Goal: Task Accomplishment & Management: Complete application form

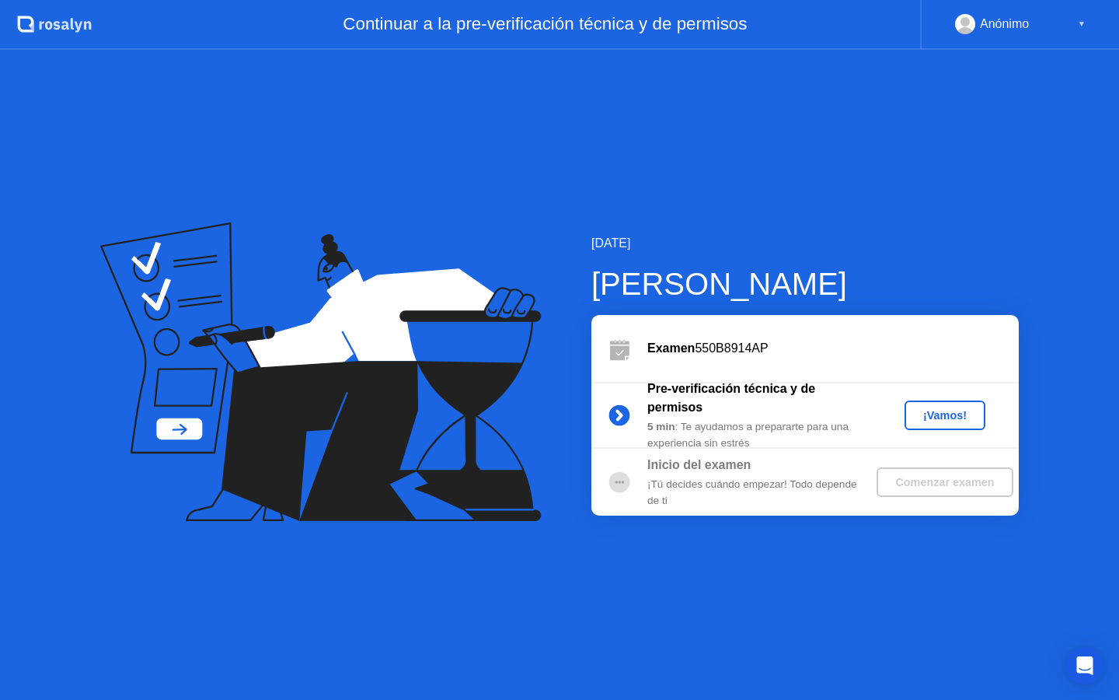
click at [927, 420] on div "¡Vamos!" at bounding box center [945, 415] width 68 height 12
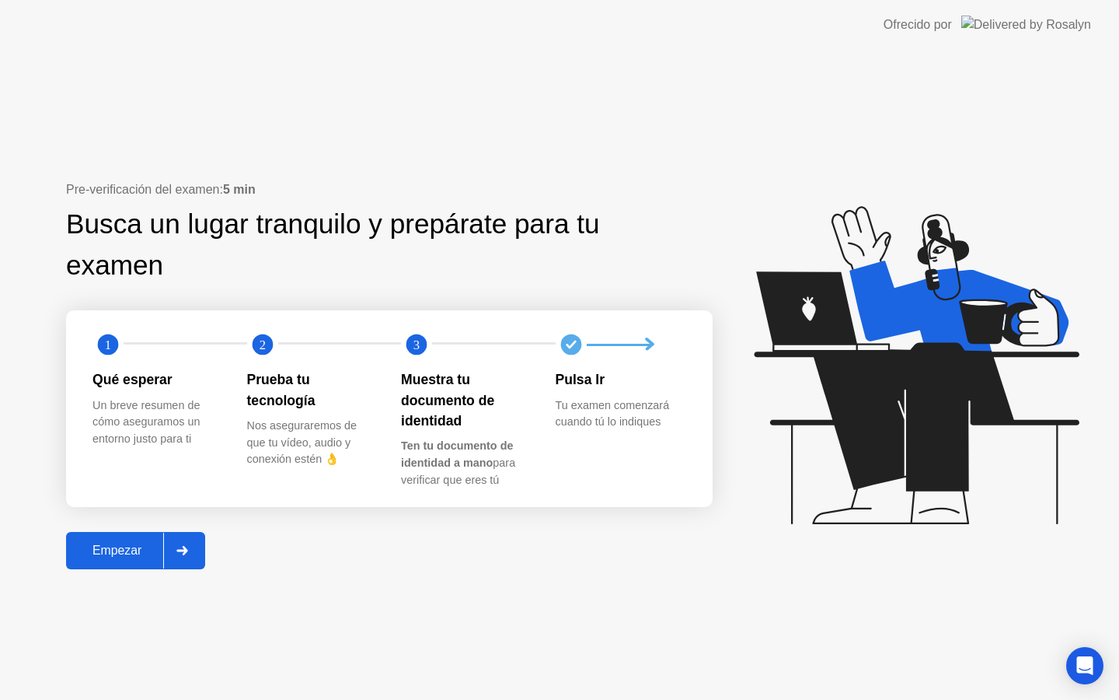
click at [144, 560] on button "Empezar" at bounding box center [135, 550] width 139 height 37
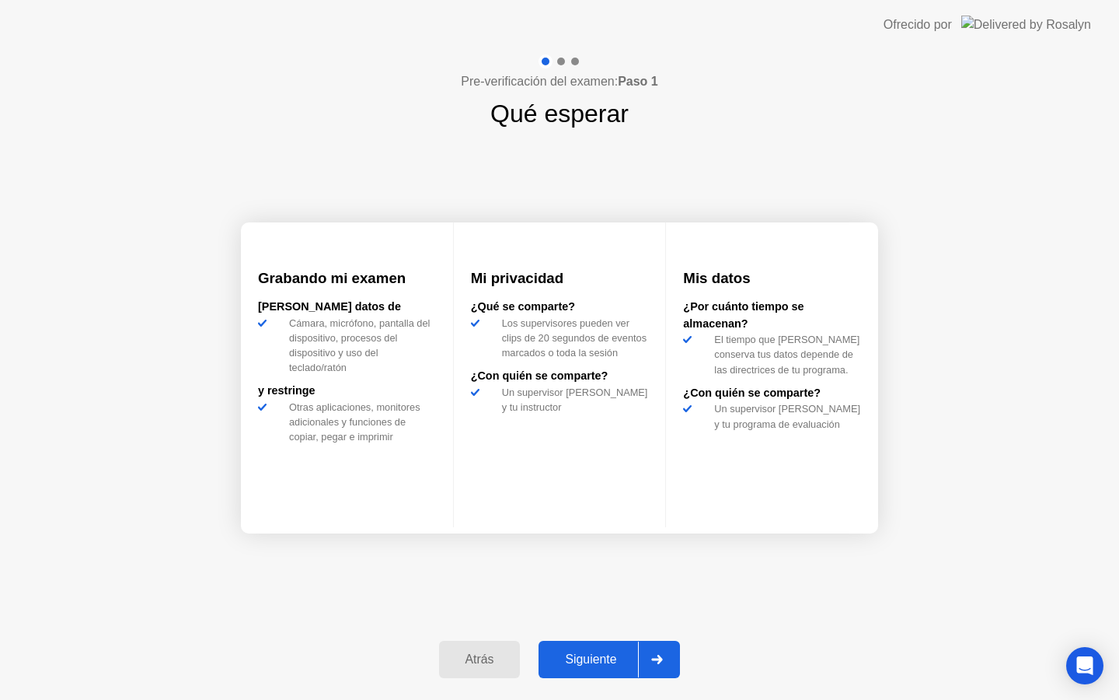
click at [583, 658] on div "Siguiente" at bounding box center [590, 659] width 95 height 14
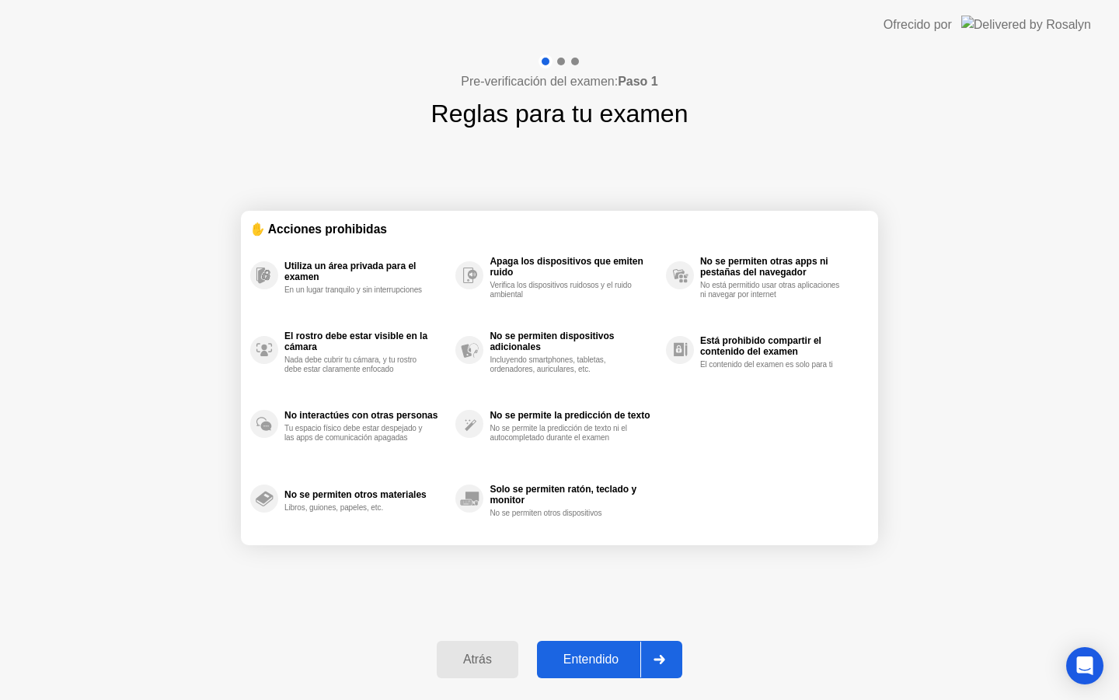
click at [610, 654] on div "Entendido" at bounding box center [591, 659] width 99 height 14
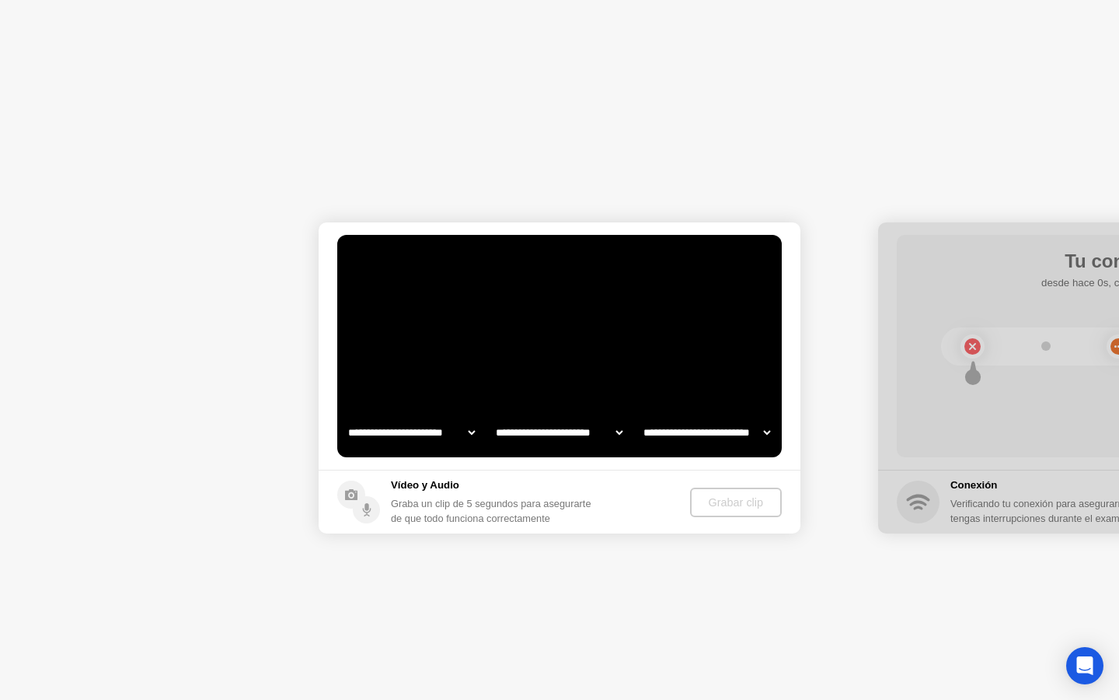
select select "**********"
select select "*******"
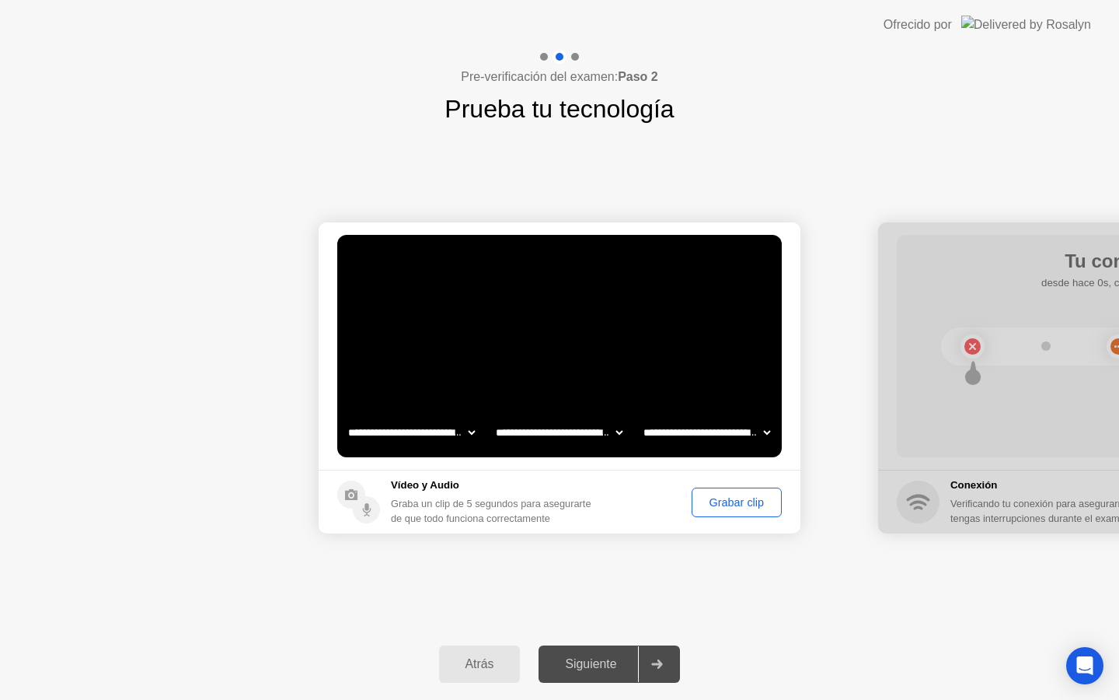
click at [703, 504] on div "Grabar clip" at bounding box center [736, 502] width 79 height 12
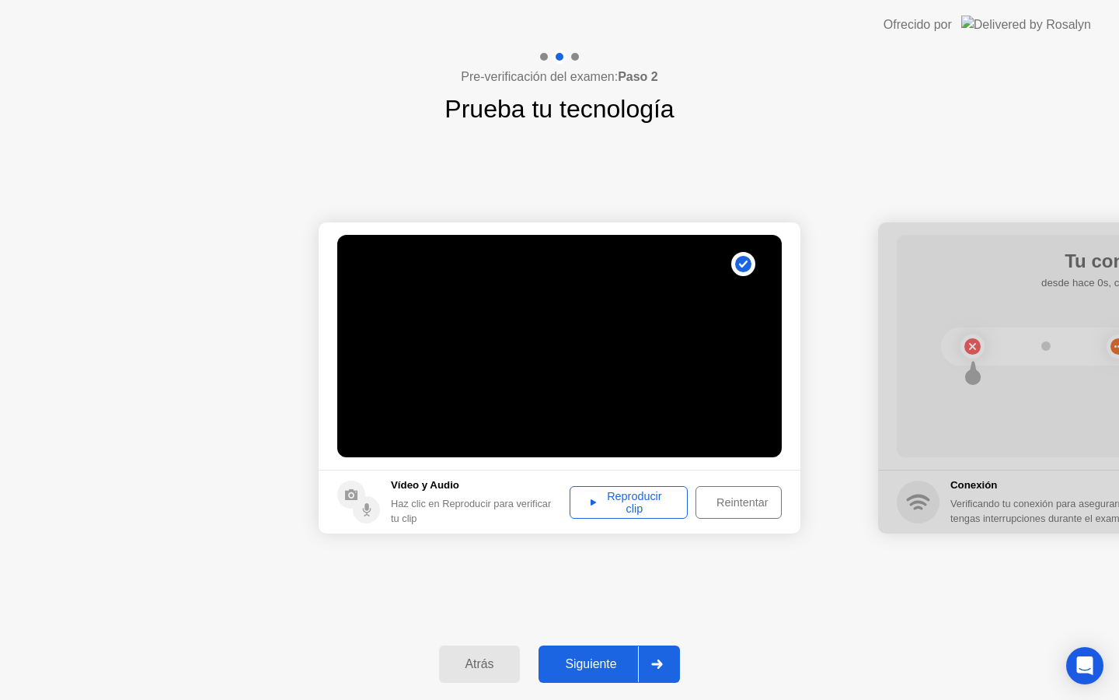
click at [661, 499] on div "Reproducir clip" at bounding box center [628, 502] width 107 height 25
click at [582, 668] on div "Siguiente" at bounding box center [590, 664] width 95 height 14
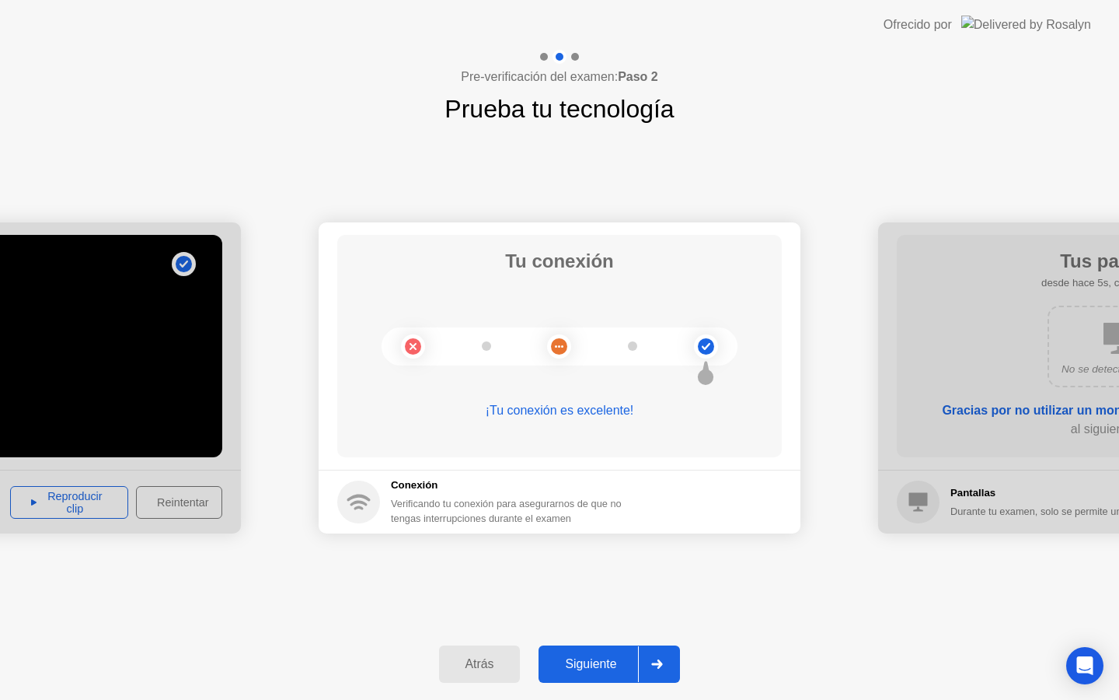
click at [582, 659] on div "Siguiente" at bounding box center [590, 664] width 95 height 14
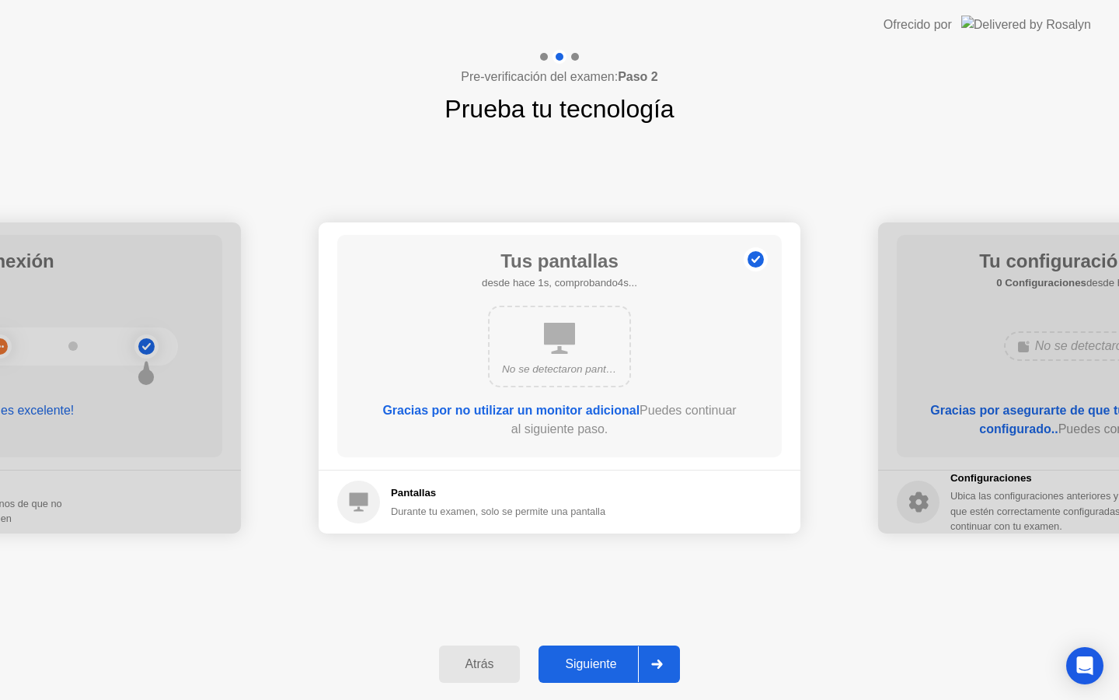
click at [588, 661] on div "Siguiente" at bounding box center [590, 664] width 95 height 14
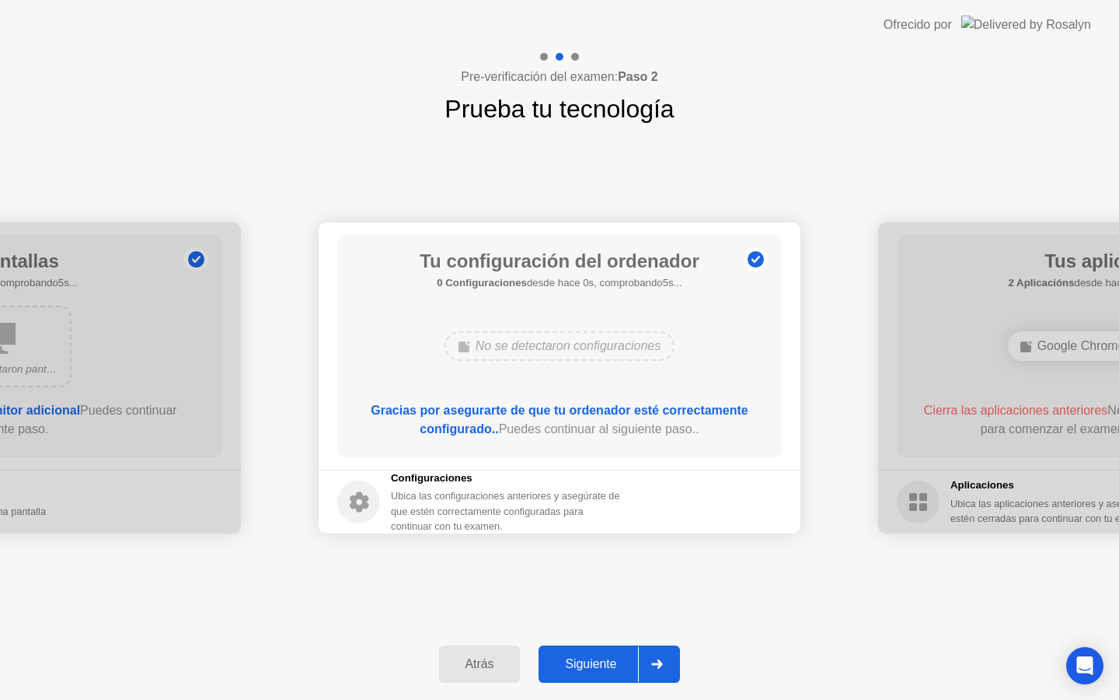
click at [588, 660] on div "Siguiente" at bounding box center [590, 664] width 95 height 14
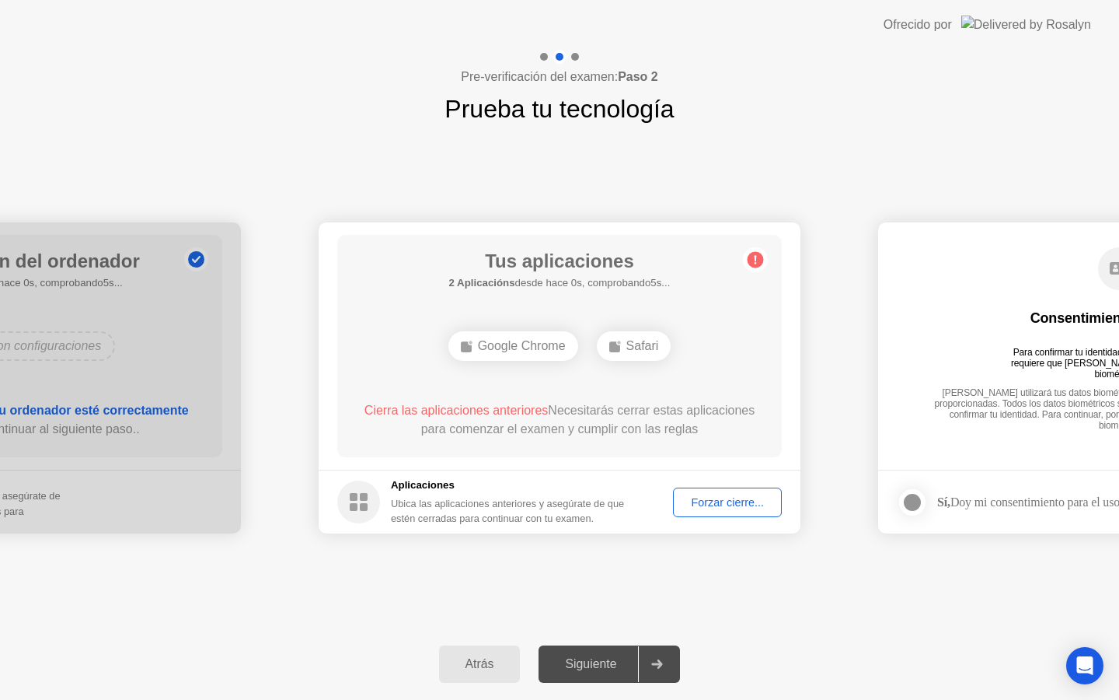
click at [588, 660] on div "Siguiente" at bounding box center [590, 664] width 95 height 14
click at [724, 496] on div "Forzar cierre..." at bounding box center [728, 502] width 98 height 12
click at [614, 668] on div "Siguiente" at bounding box center [590, 664] width 95 height 14
click at [663, 662] on icon at bounding box center [657, 663] width 11 height 9
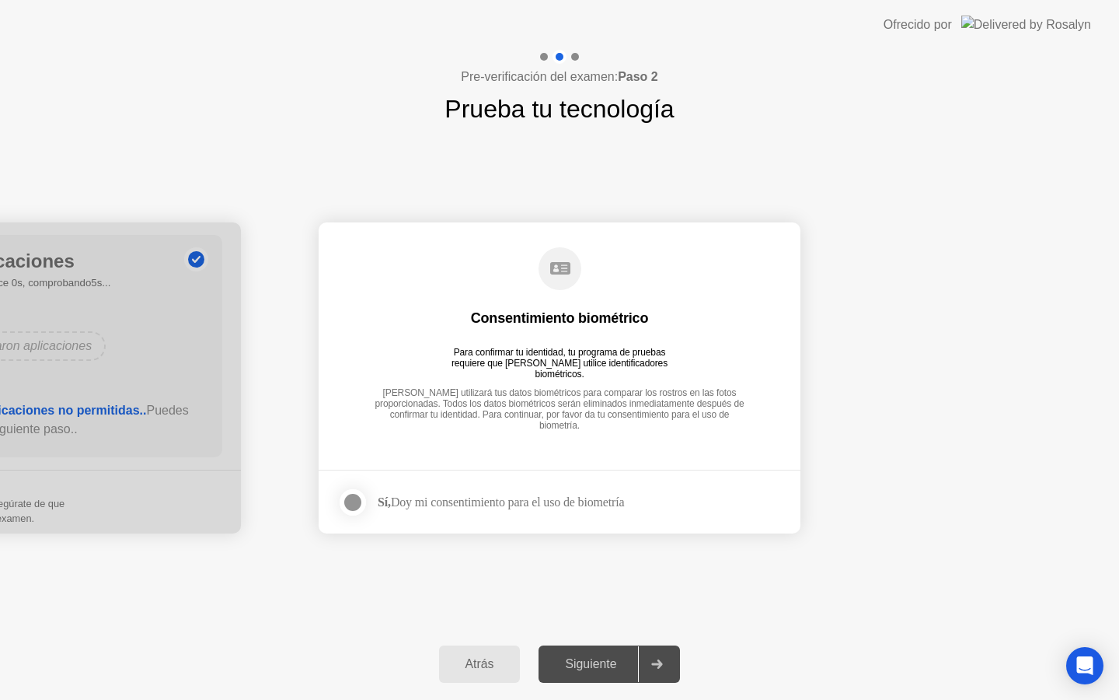
click at [661, 664] on icon at bounding box center [657, 663] width 11 height 9
click at [631, 661] on div "Siguiente" at bounding box center [590, 664] width 95 height 14
click at [359, 496] on div at bounding box center [353, 502] width 19 height 19
click at [619, 669] on div "Siguiente" at bounding box center [590, 664] width 95 height 14
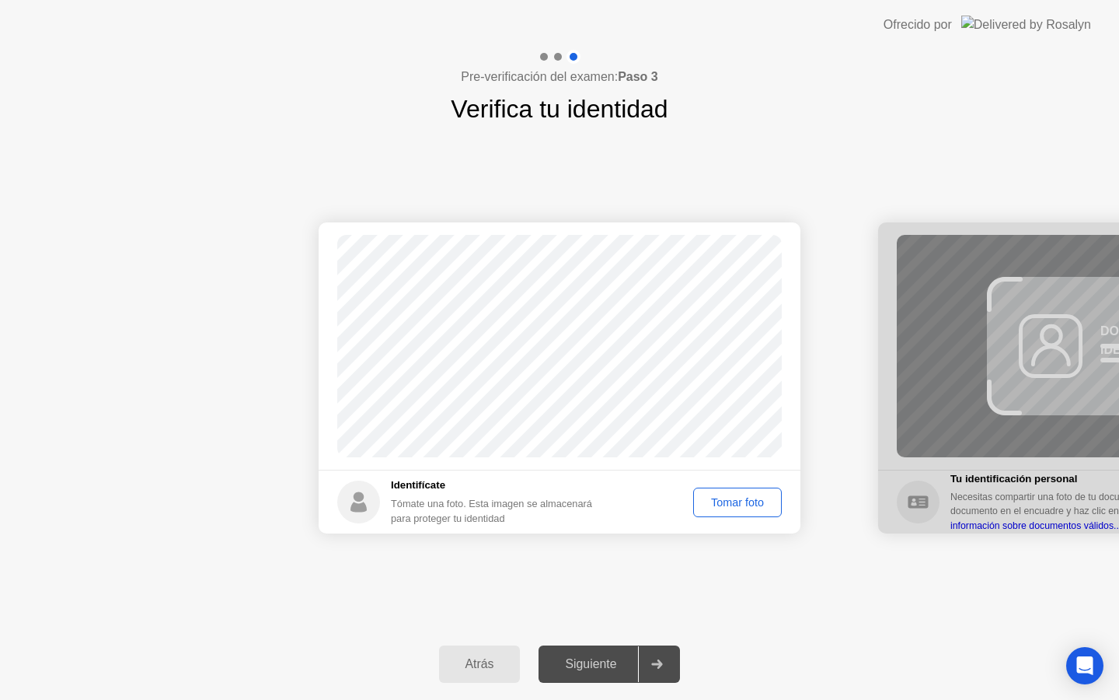
click at [598, 670] on div "Siguiente" at bounding box center [590, 664] width 95 height 14
click at [720, 497] on div "Tomar foto" at bounding box center [738, 502] width 78 height 12
click at [718, 502] on div "Repetir" at bounding box center [746, 502] width 61 height 12
click at [616, 668] on div "Siguiente" at bounding box center [590, 664] width 95 height 14
click at [748, 497] on div "Tomar foto" at bounding box center [738, 502] width 78 height 12
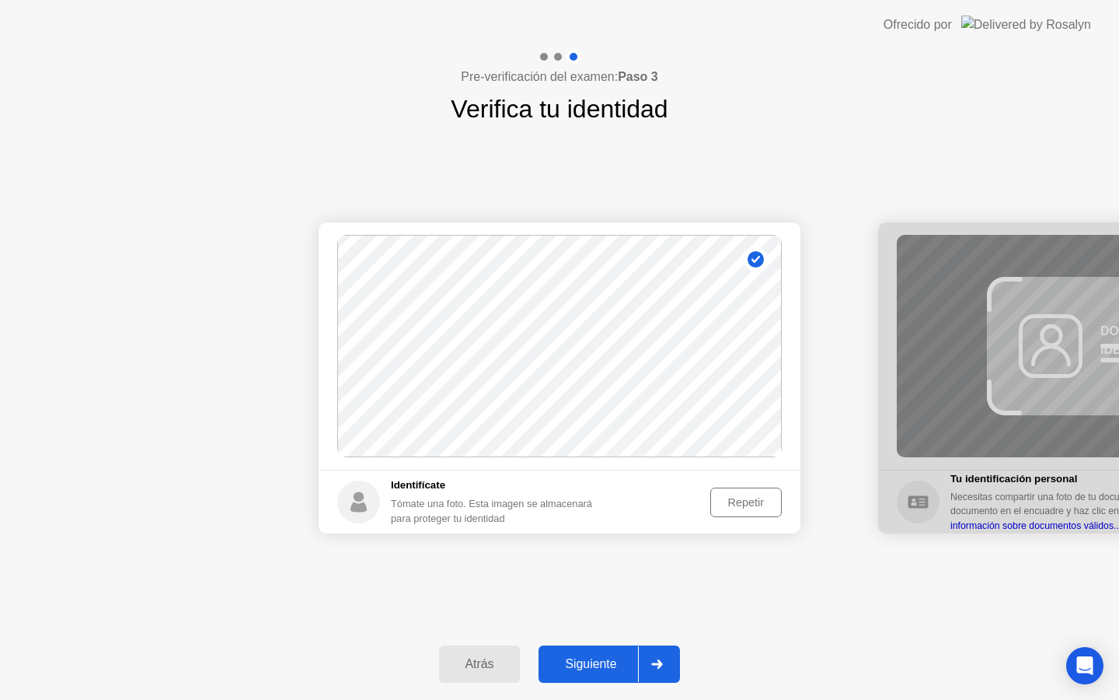
click at [605, 659] on div "Siguiente" at bounding box center [590, 664] width 95 height 14
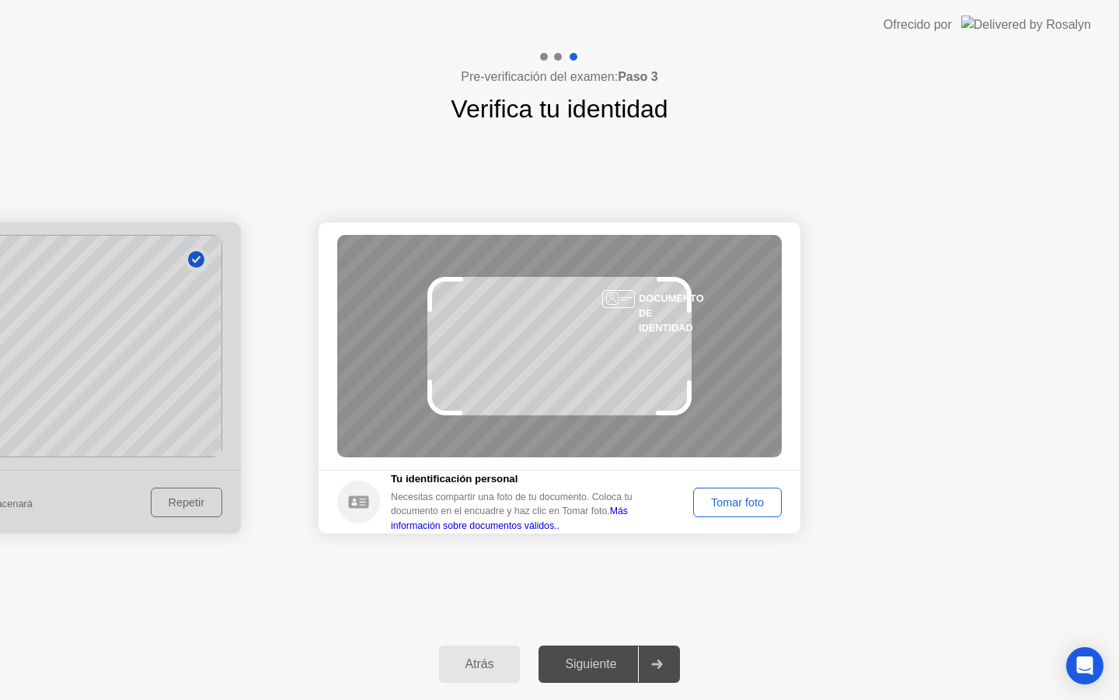
click at [598, 657] on div "Siguiente" at bounding box center [590, 664] width 95 height 14
click at [710, 515] on button "Tomar foto" at bounding box center [737, 502] width 89 height 30
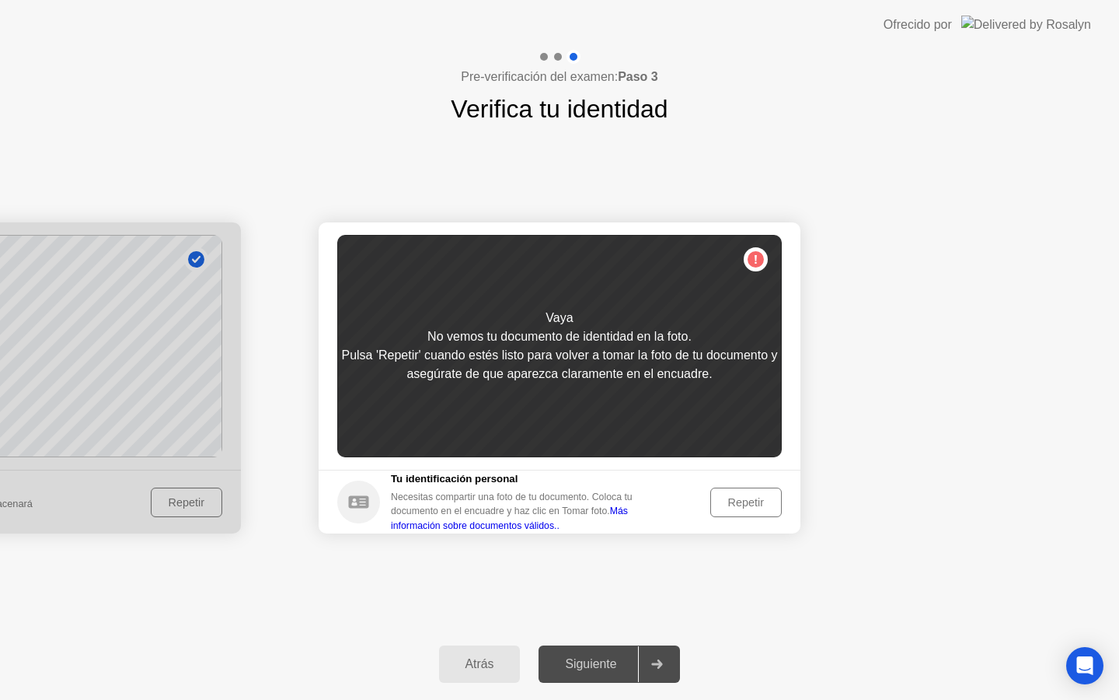
click at [728, 504] on div "Repetir" at bounding box center [746, 502] width 61 height 12
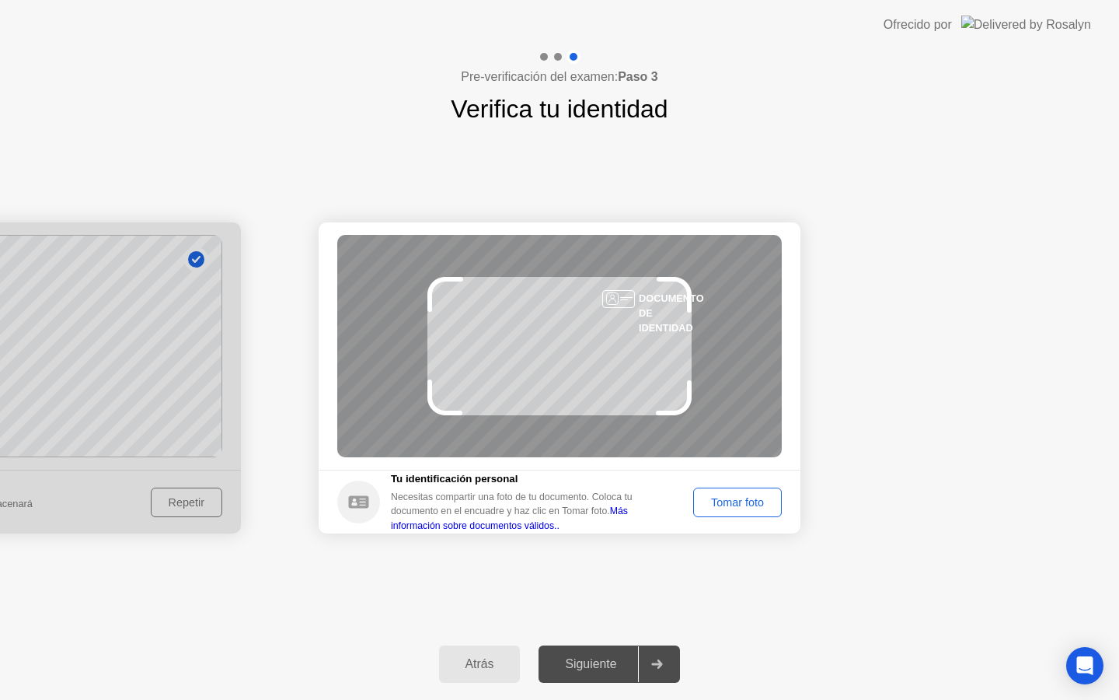
click at [728, 504] on div "Tomar foto" at bounding box center [738, 502] width 78 height 12
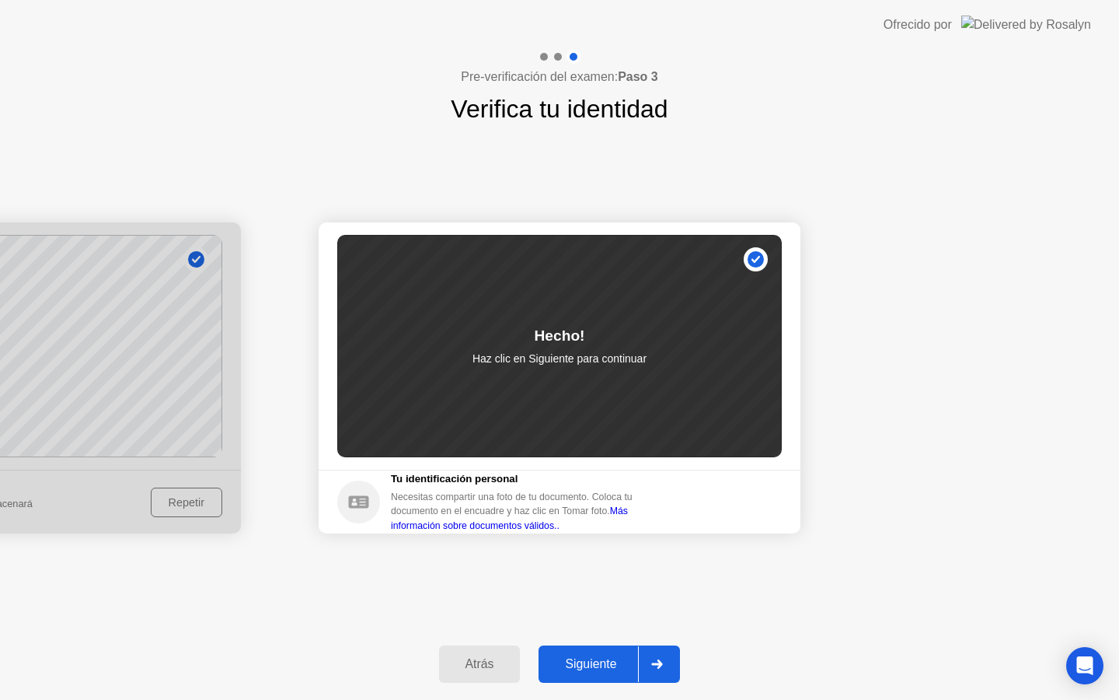
click at [606, 662] on div "Siguiente" at bounding box center [590, 664] width 95 height 14
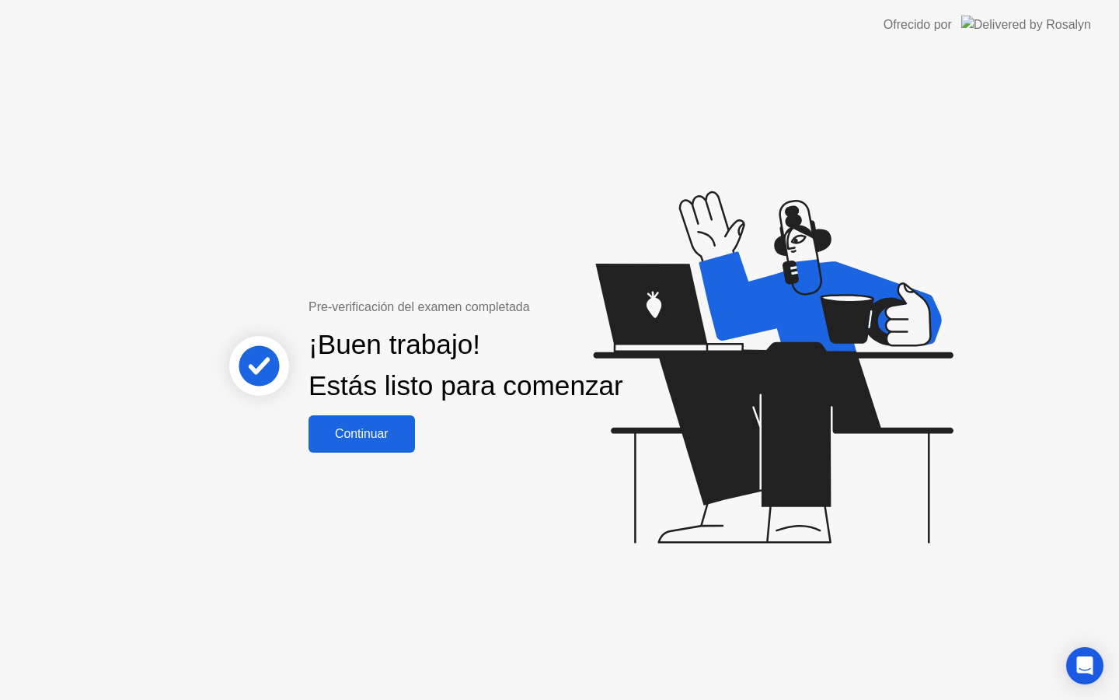
click at [356, 452] on button "Continuar" at bounding box center [362, 433] width 106 height 37
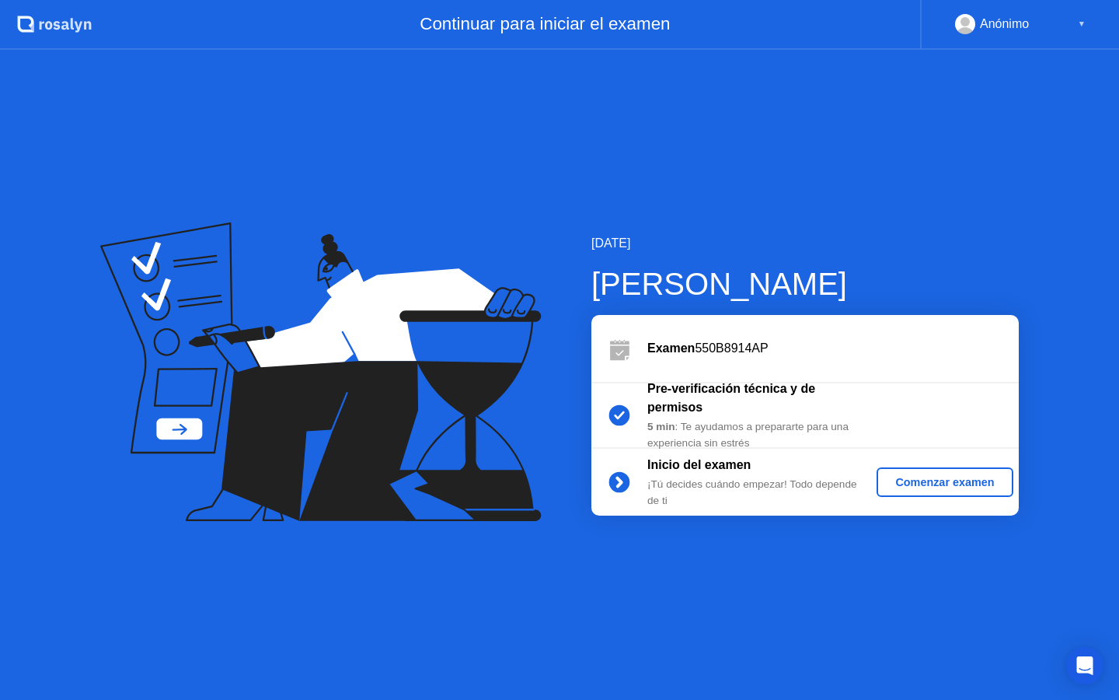
click at [948, 472] on button "Comenzar examen" at bounding box center [945, 482] width 136 height 30
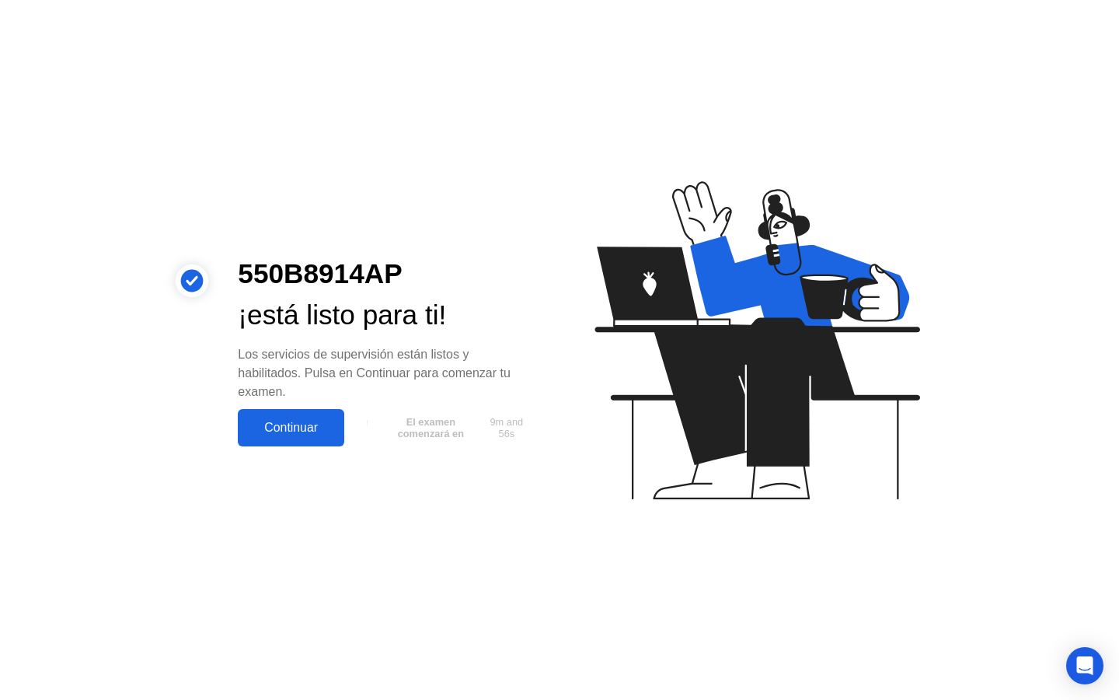
click at [298, 438] on button "Continuar" at bounding box center [291, 427] width 106 height 37
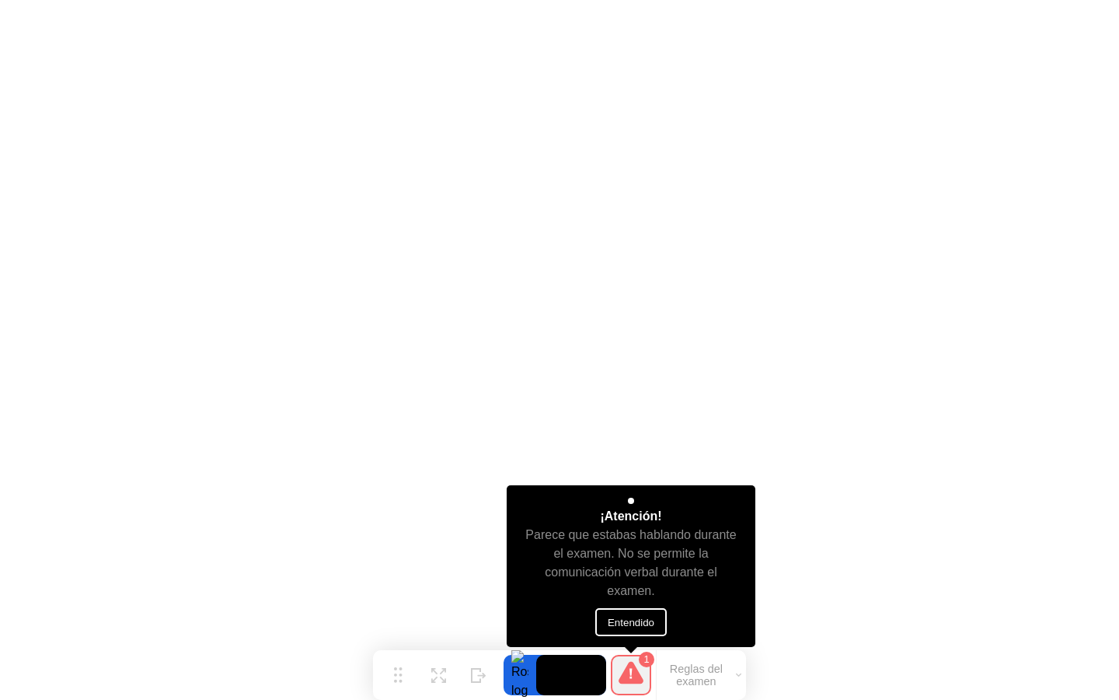
click at [650, 619] on button "Entendido" at bounding box center [631, 622] width 72 height 28
